Goal: Task Accomplishment & Management: Manage account settings

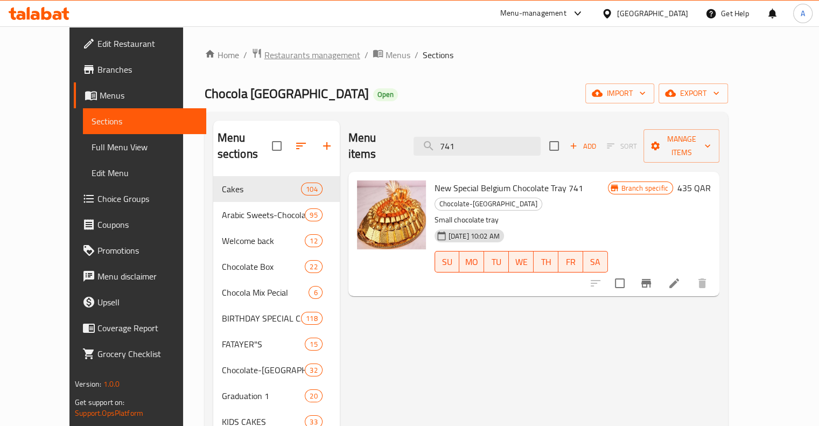
click at [269, 57] on span "Restaurants management" at bounding box center [312, 54] width 96 height 13
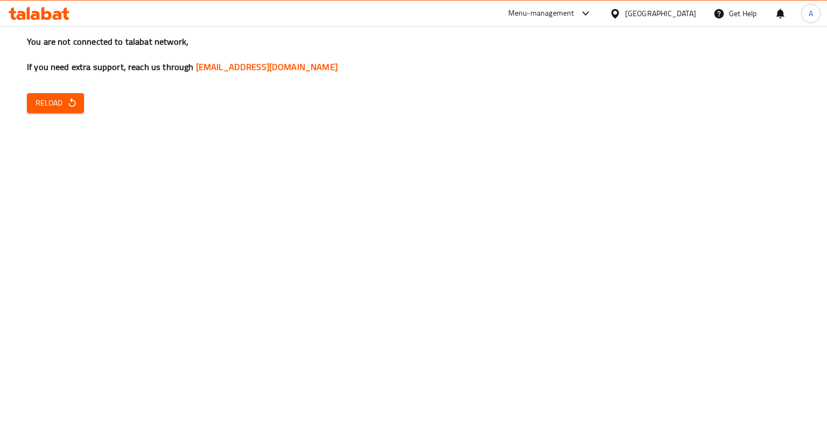
click at [67, 97] on icon "button" at bounding box center [72, 102] width 11 height 11
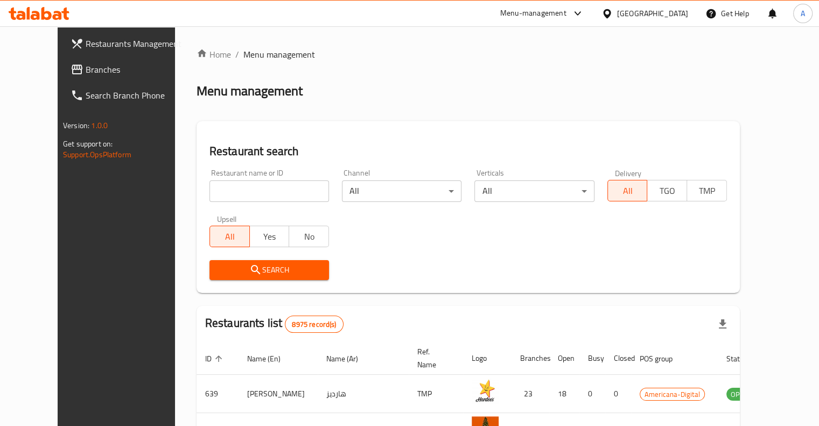
click at [210, 192] on input "search" at bounding box center [270, 191] width 120 height 22
type input "piano"
click button "Search" at bounding box center [270, 270] width 120 height 20
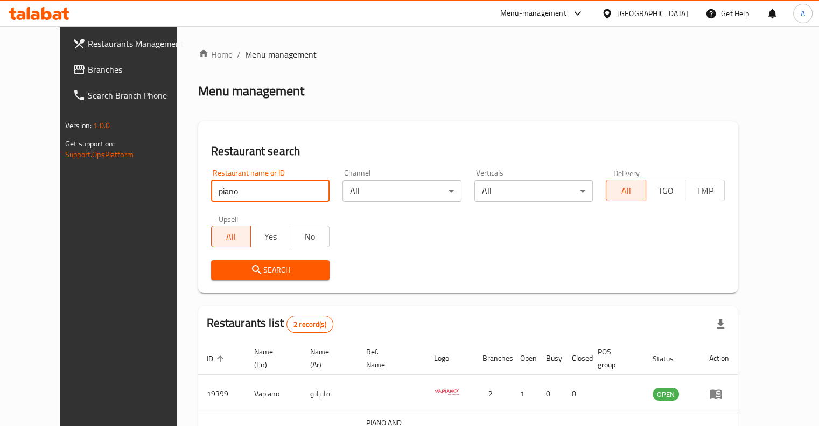
scroll to position [82, 0]
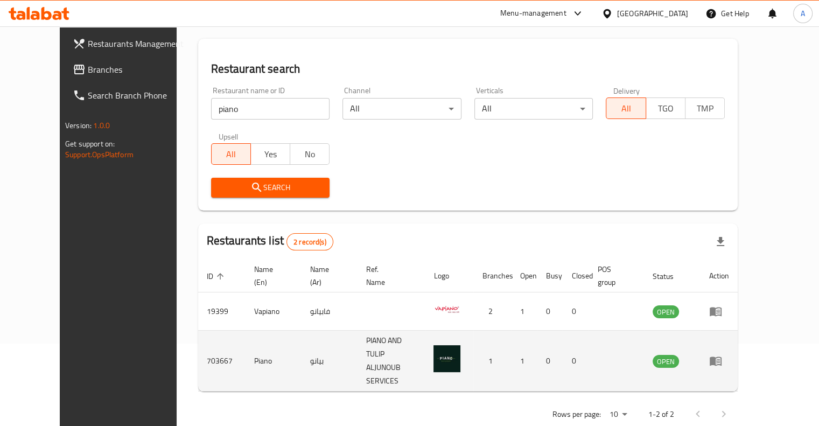
click at [722, 357] on icon "enhanced table" at bounding box center [716, 361] width 12 height 9
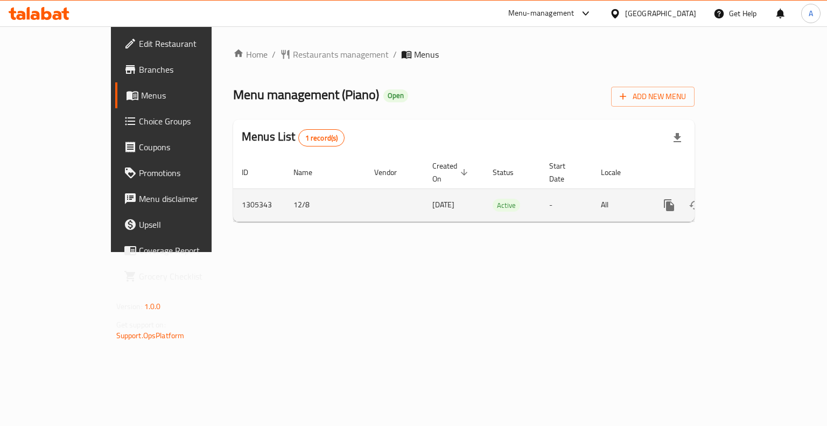
click at [760, 199] on div "enhanced table" at bounding box center [708, 205] width 103 height 26
click at [754, 199] on icon "enhanced table" at bounding box center [747, 205] width 13 height 13
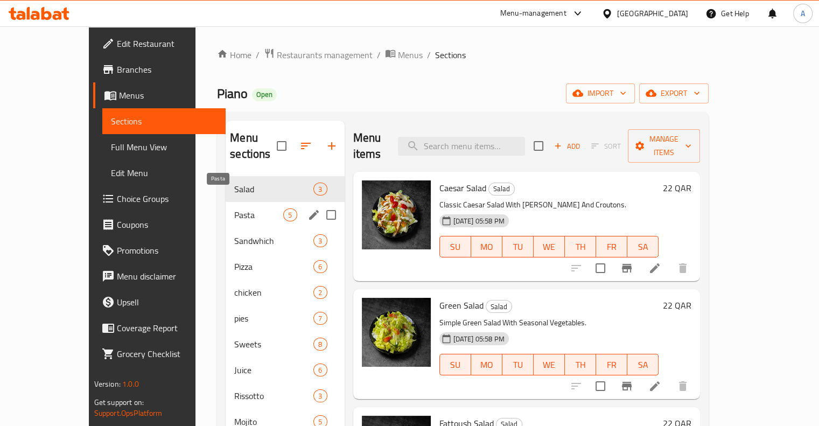
click at [234, 208] on span "Pasta" at bounding box center [258, 214] width 49 height 13
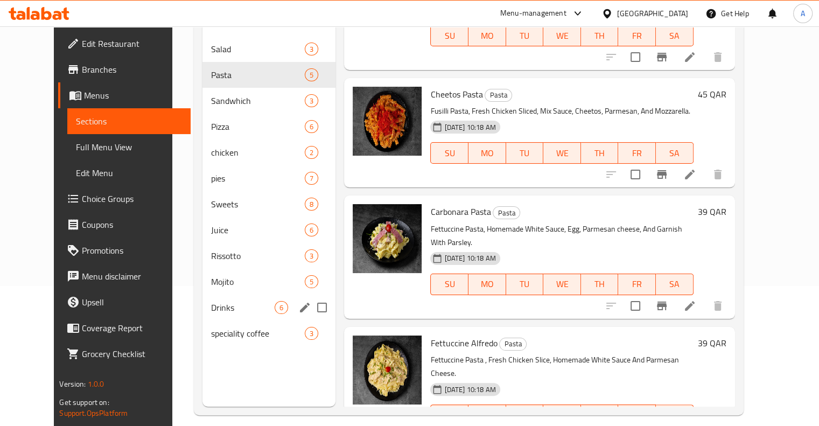
scroll to position [151, 0]
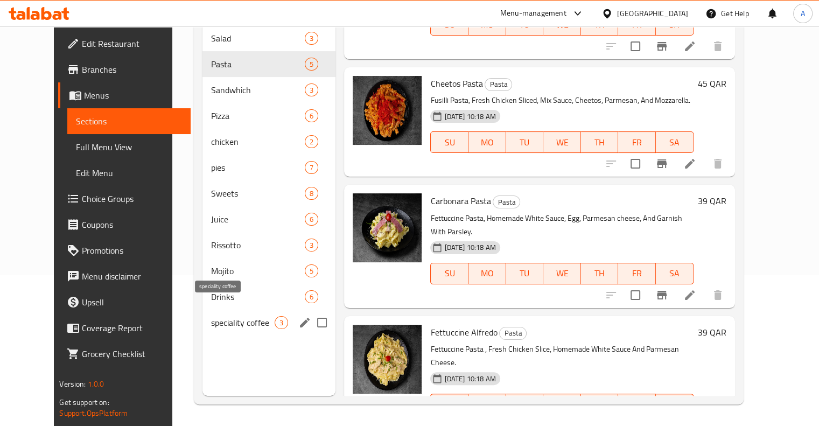
click at [220, 316] on span "speciality coffee" at bounding box center [243, 322] width 64 height 13
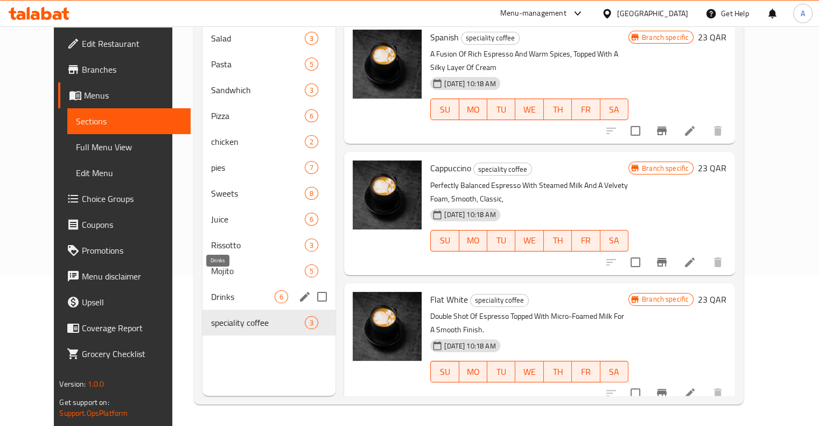
click at [214, 290] on span "Drinks" at bounding box center [243, 296] width 64 height 13
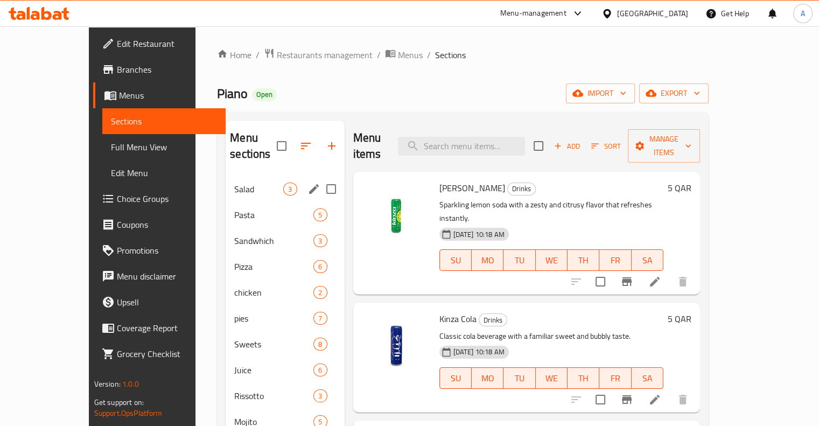
click at [226, 182] on div "Salad 3" at bounding box center [285, 189] width 118 height 26
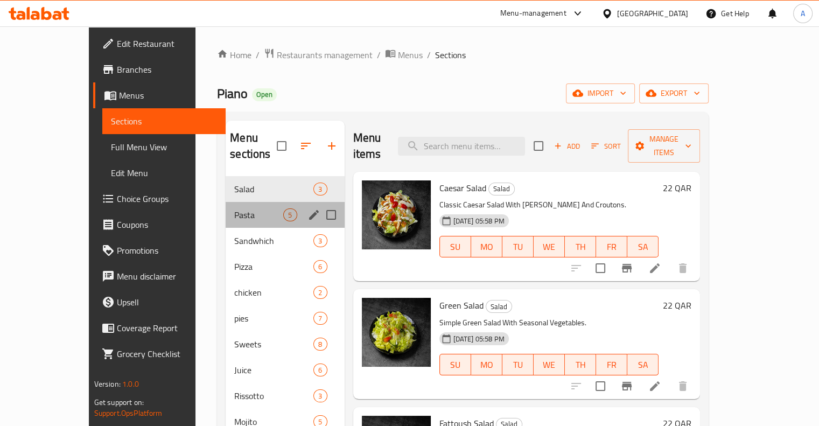
click at [234, 208] on span "Pasta" at bounding box center [258, 214] width 49 height 13
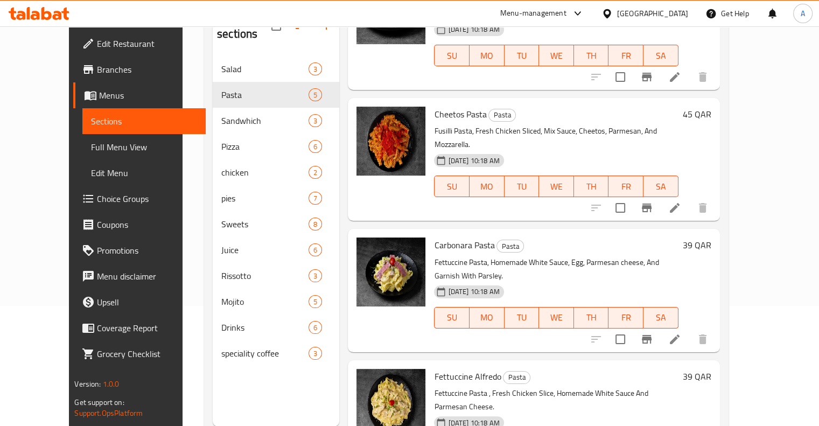
scroll to position [121, 0]
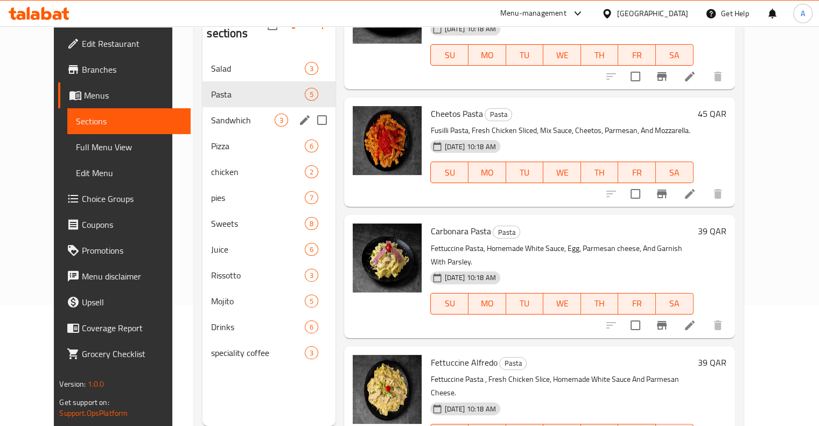
click at [214, 115] on div "Sandwhich 3" at bounding box center [269, 120] width 133 height 26
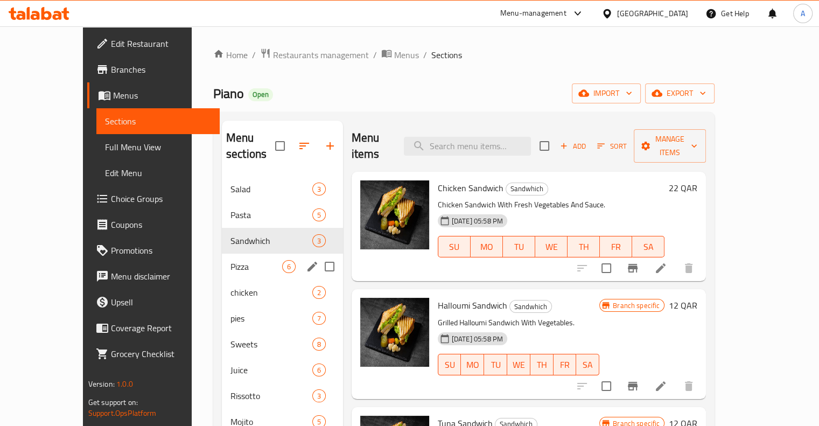
click at [241, 260] on span "Pizza" at bounding box center [257, 266] width 52 height 13
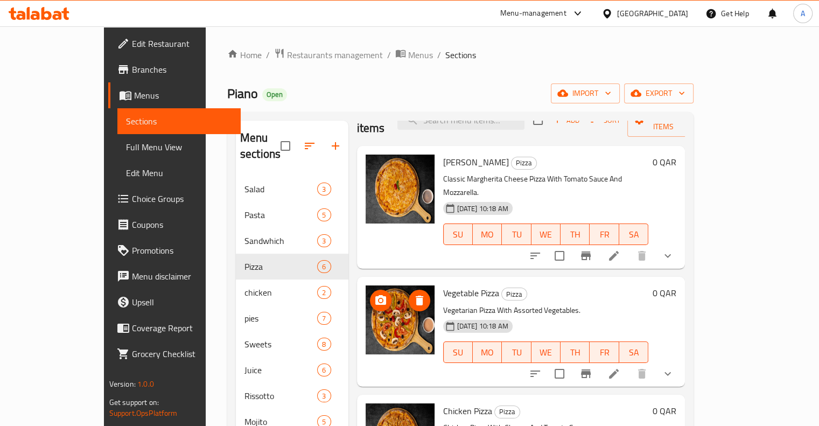
scroll to position [27, 0]
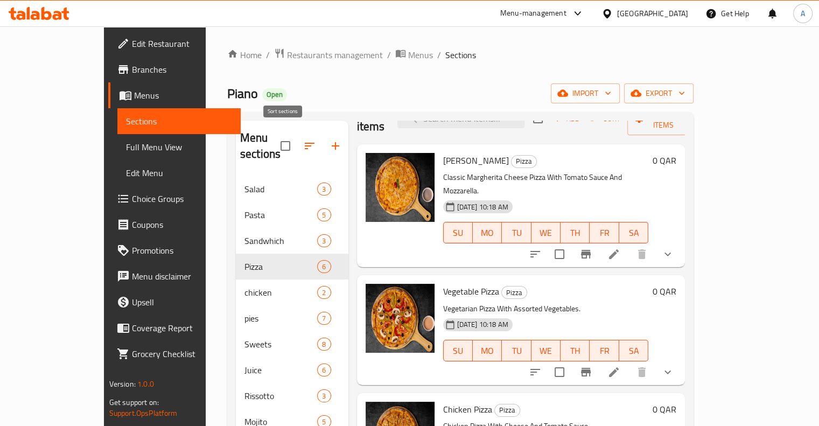
click at [303, 142] on icon "button" at bounding box center [309, 146] width 13 height 13
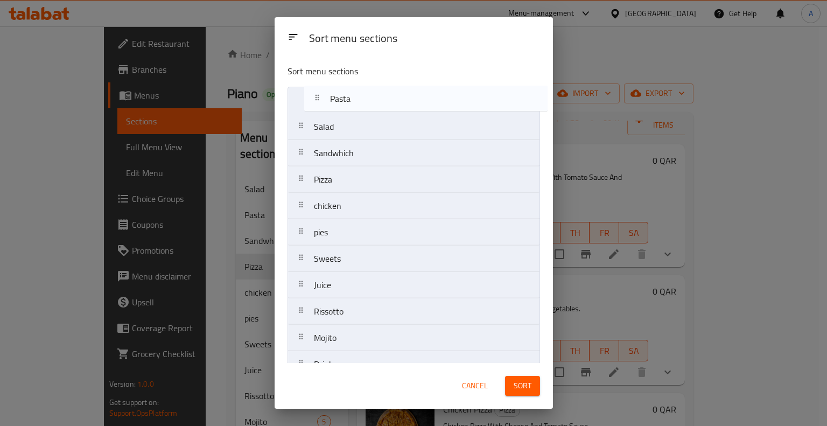
drag, startPoint x: 341, startPoint y: 123, endPoint x: 359, endPoint y: 90, distance: 36.6
click at [359, 90] on nav "Salad Pasta Sandwhich Pizza chicken pies Sweets Juice Rissotto Mojito Drinks sp…" at bounding box center [414, 246] width 253 height 318
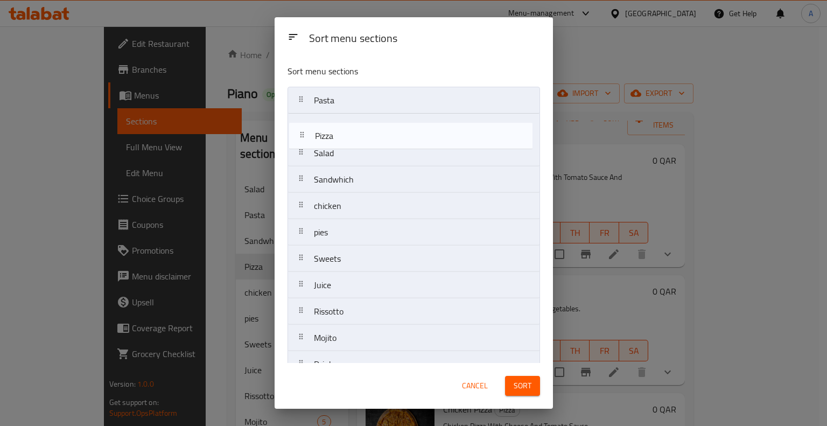
drag, startPoint x: 359, startPoint y: 180, endPoint x: 361, endPoint y: 121, distance: 58.7
click at [361, 121] on nav "Pasta Salad Sandwhich Pizza chicken pies Sweets Juice Rissotto Mojito Drinks sp…" at bounding box center [414, 246] width 253 height 318
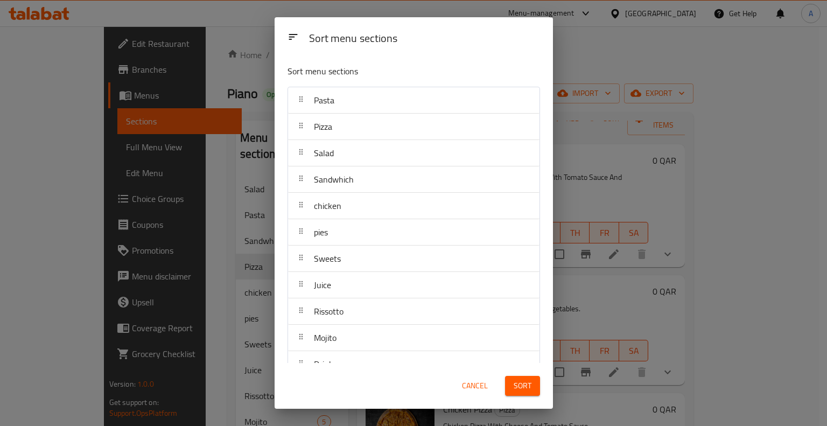
click at [527, 392] on span "Sort" at bounding box center [523, 385] width 18 height 13
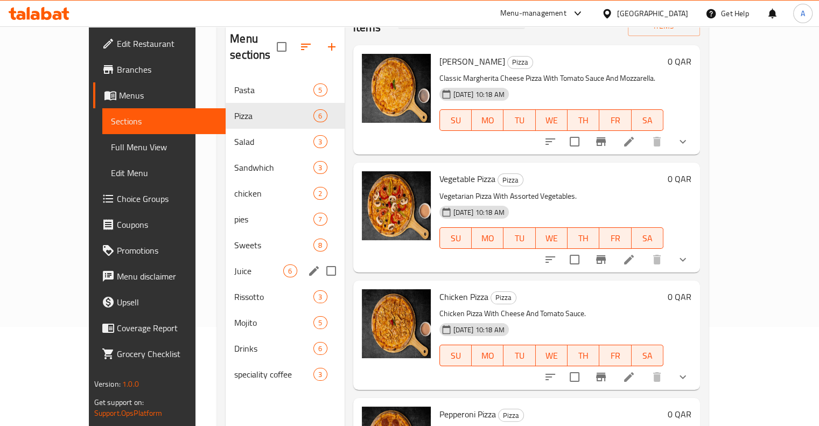
scroll to position [101, 0]
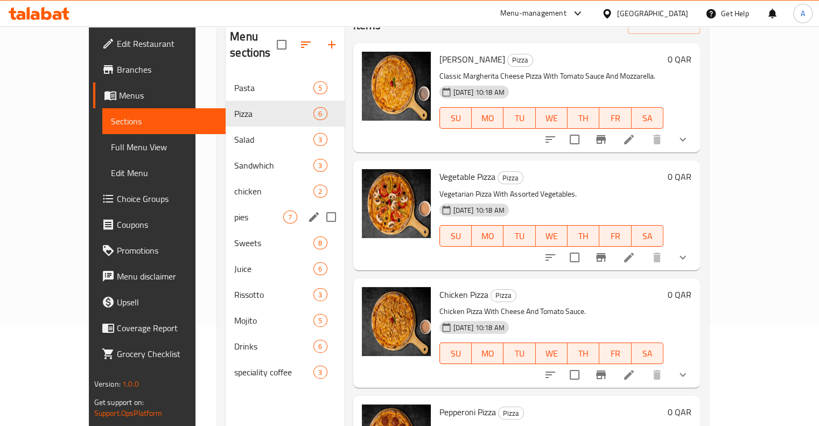
click at [226, 184] on div "chicken 2" at bounding box center [285, 191] width 118 height 26
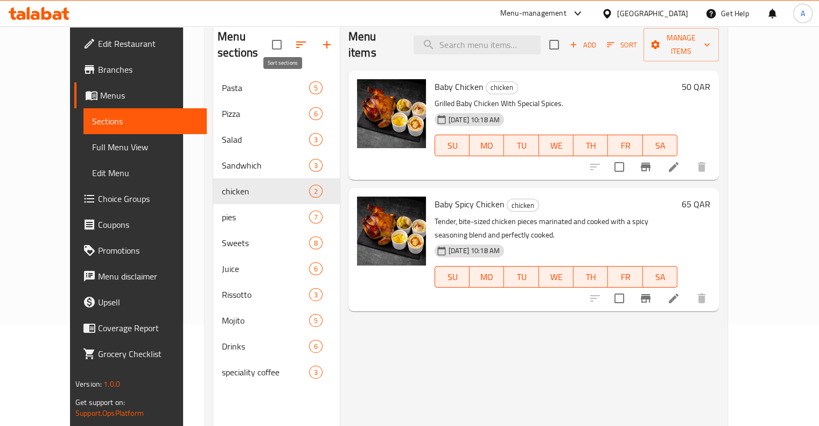
click at [295, 38] on icon "button" at bounding box center [301, 44] width 13 height 13
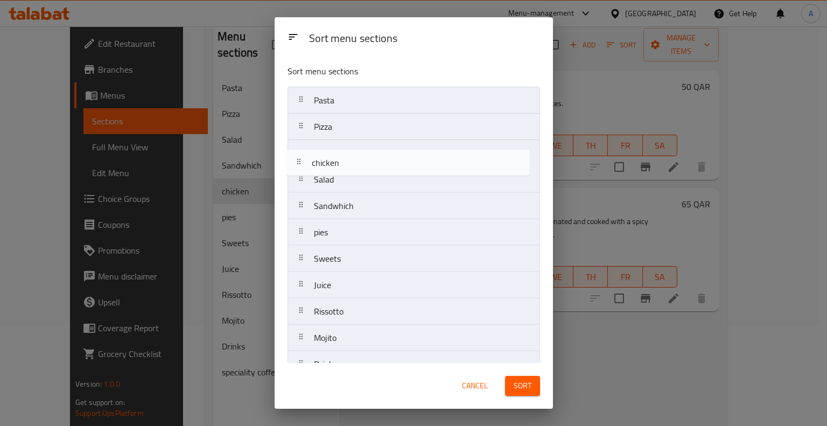
drag, startPoint x: 301, startPoint y: 204, endPoint x: 299, endPoint y: 152, distance: 51.7
click at [299, 152] on nav "Pasta Pizza Salad Sandwhich chicken pies Sweets Juice Rissotto Mojito Drinks sp…" at bounding box center [414, 246] width 253 height 318
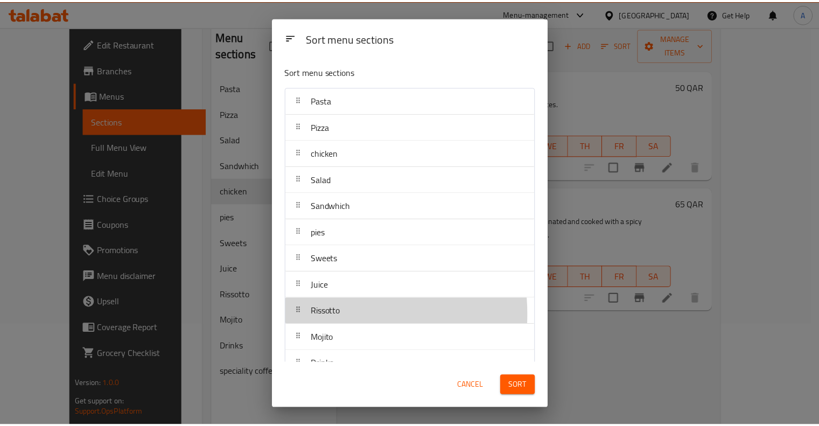
scroll to position [1, 0]
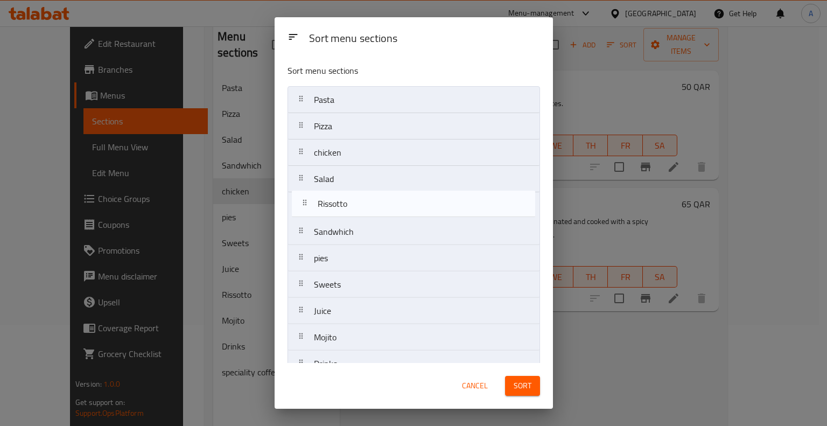
drag, startPoint x: 311, startPoint y: 314, endPoint x: 311, endPoint y: 166, distance: 148.1
click at [311, 166] on nav "Pasta Pizza chicken Salad Sandwhich pies Sweets Juice Rissotto Mojito Drinks sp…" at bounding box center [414, 245] width 253 height 318
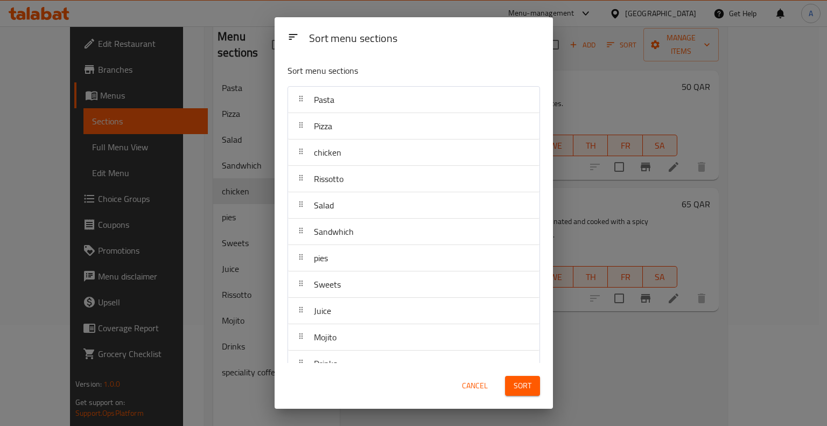
click at [525, 385] on span "Sort" at bounding box center [523, 385] width 18 height 13
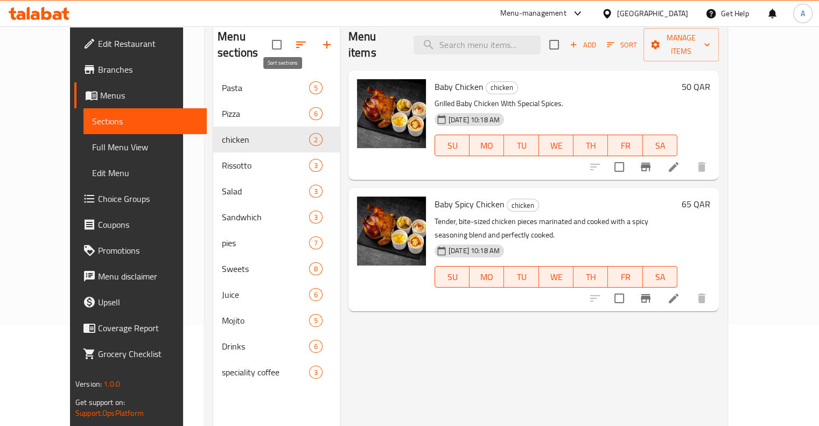
click at [295, 38] on icon "button" at bounding box center [301, 44] width 13 height 13
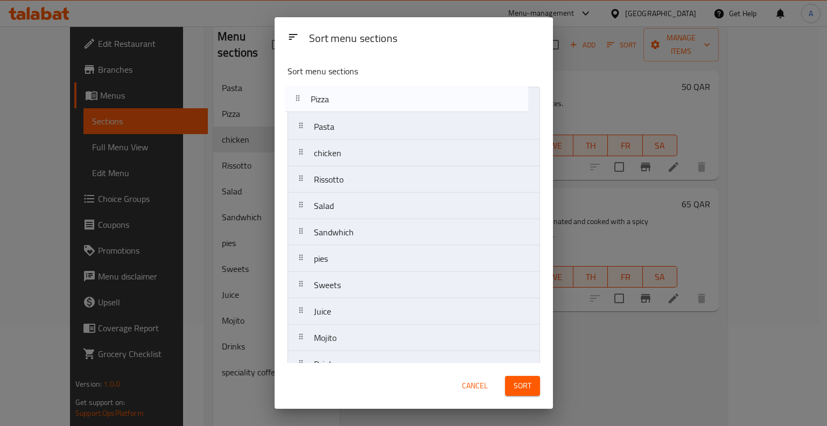
drag, startPoint x: 322, startPoint y: 129, endPoint x: 319, endPoint y: 100, distance: 29.7
click at [319, 100] on nav "Pasta Pizza chicken Rissotto Salad Sandwhich pies Sweets Juice Mojito Drinks sp…" at bounding box center [414, 246] width 253 height 318
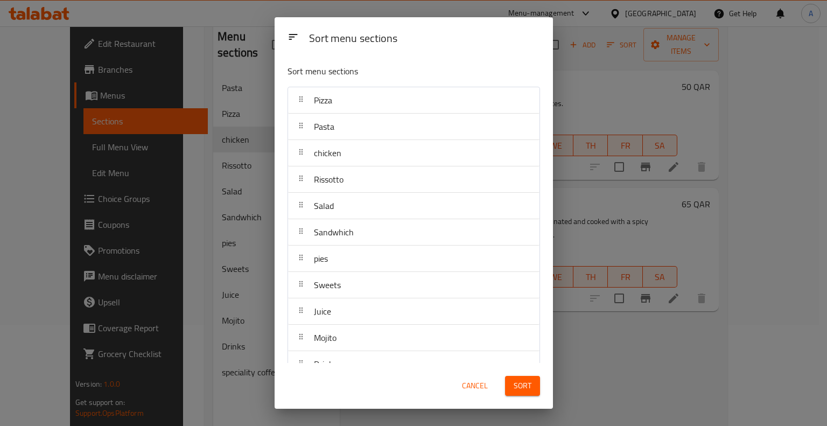
click at [520, 381] on span "Sort" at bounding box center [523, 385] width 18 height 13
